Goal: Task Accomplishment & Management: Manage account settings

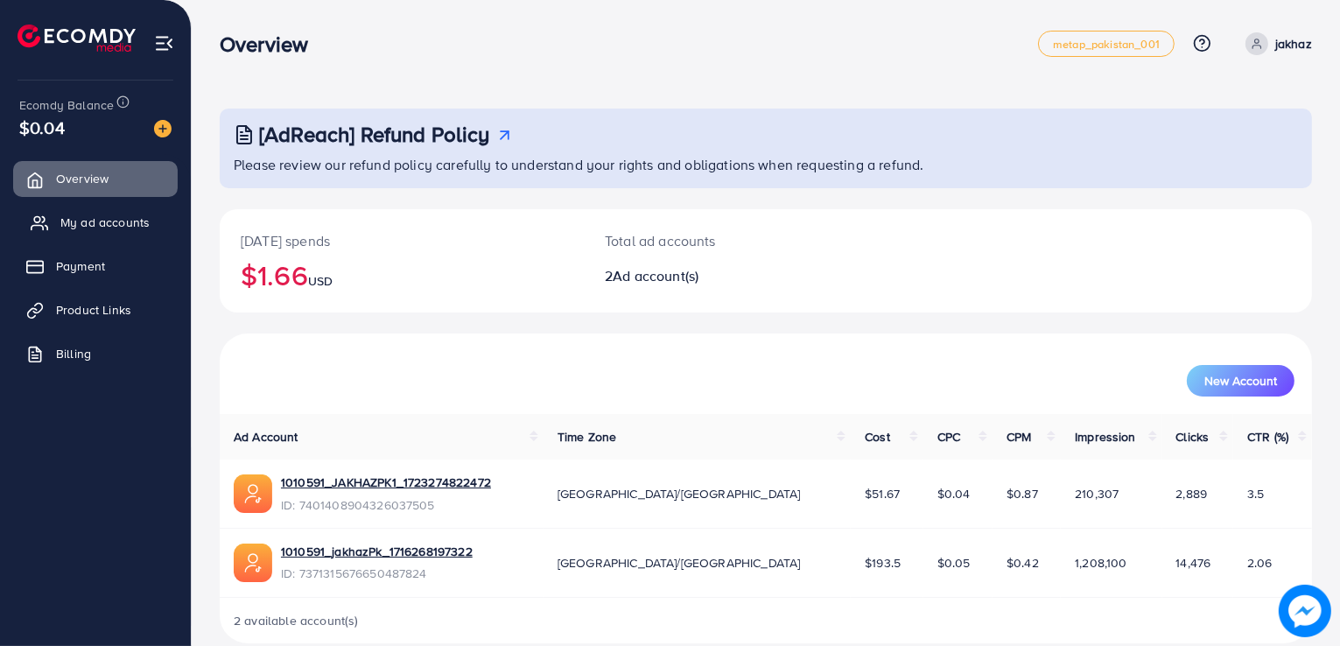
click at [111, 226] on span "My ad accounts" at bounding box center [104, 223] width 89 height 18
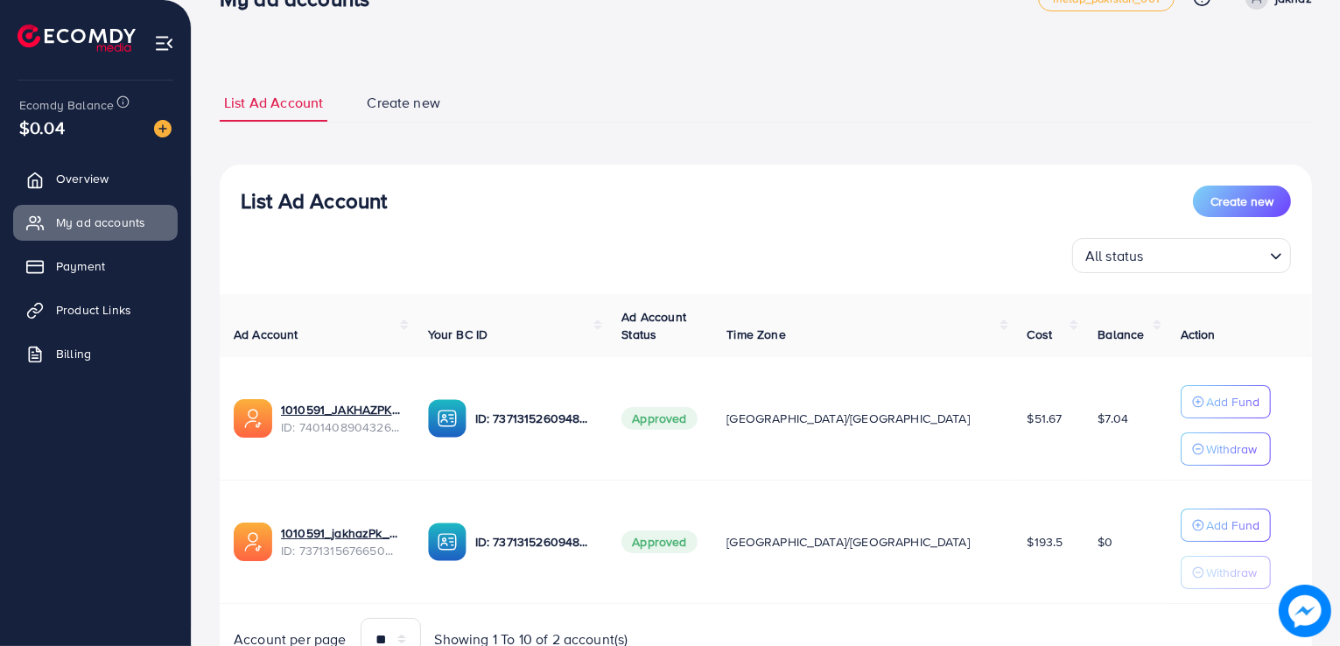
scroll to position [46, 0]
drag, startPoint x: 620, startPoint y: 86, endPoint x: 626, endPoint y: 33, distance: 52.8
click at [626, 33] on div "List Ad Account Create new List Ad Account Create new All status Loading... Ad …" at bounding box center [766, 341] width 1148 height 775
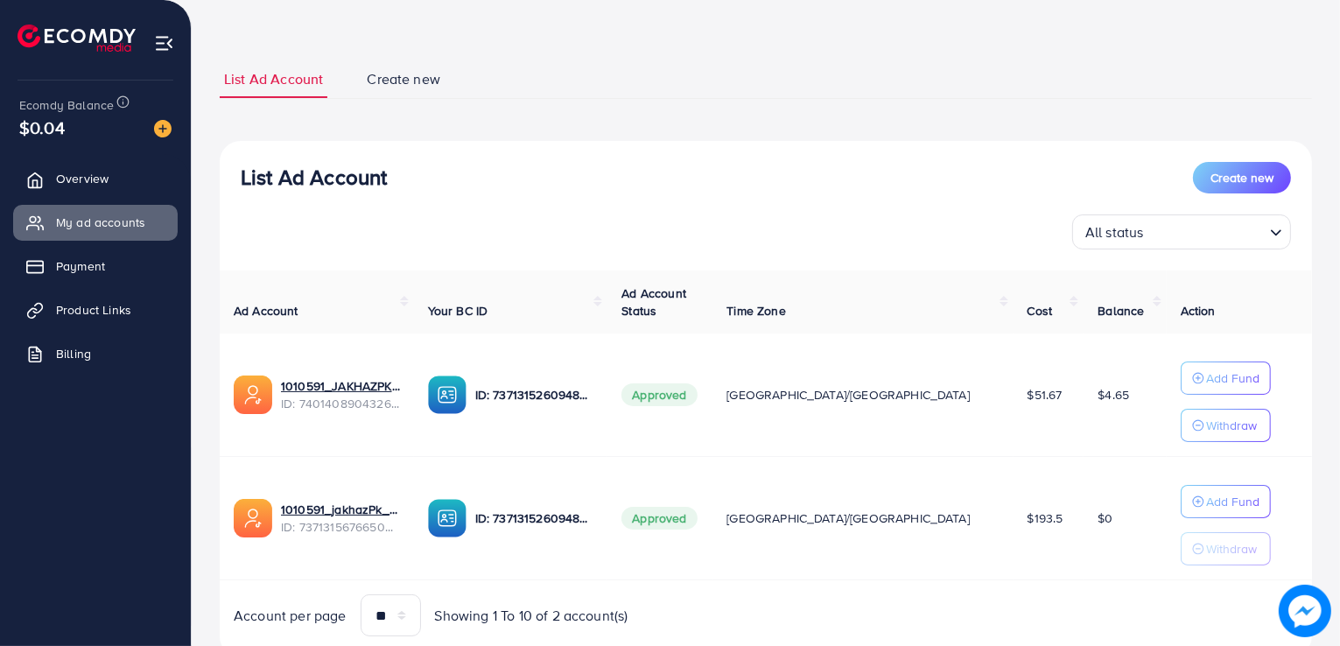
scroll to position [116, 0]
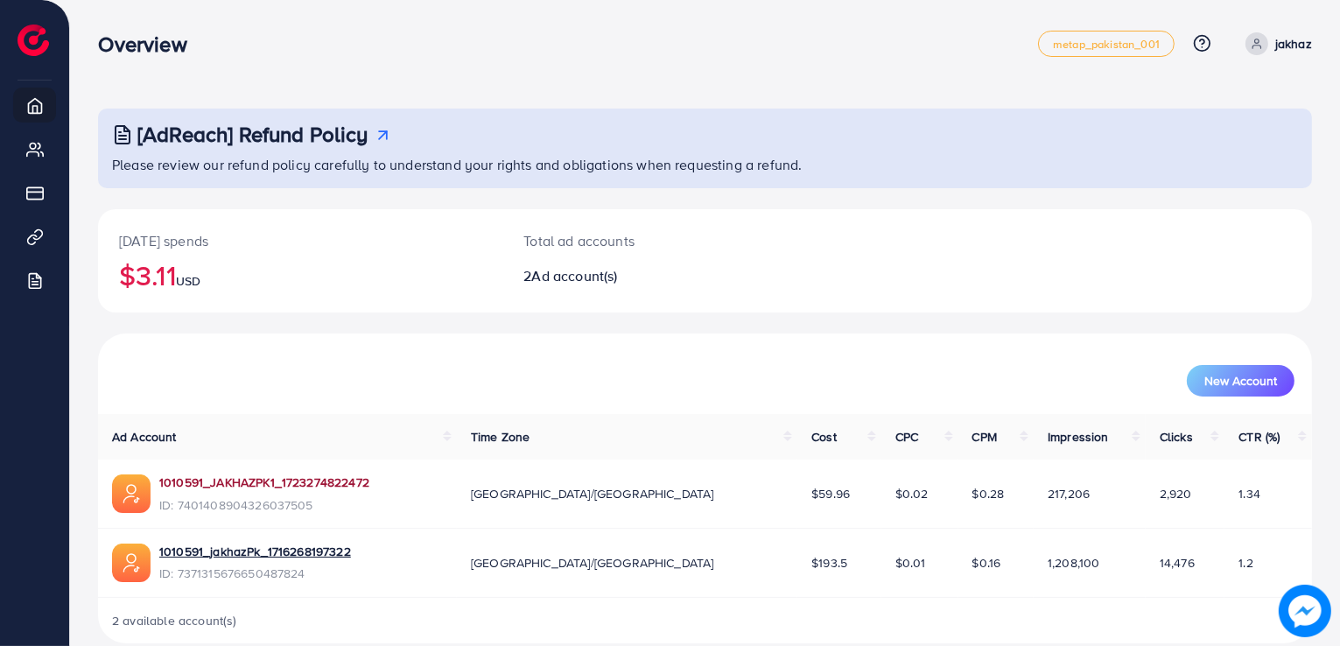
click at [294, 486] on link "1010591_JAKHAZPK1_1723274822472" at bounding box center [264, 482] width 210 height 18
